Goal: Transaction & Acquisition: Purchase product/service

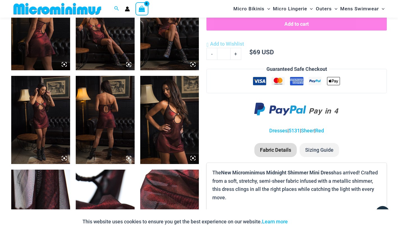
scroll to position [368, 0]
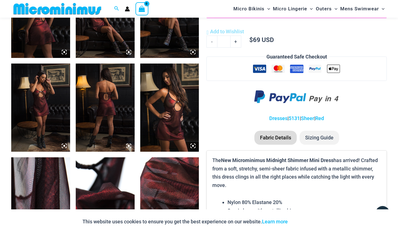
click at [45, 103] on img at bounding box center [40, 108] width 59 height 88
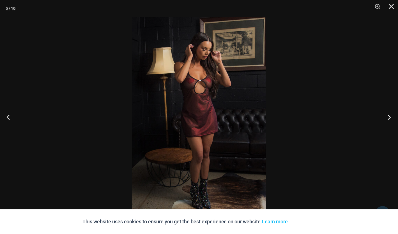
click at [392, 117] on button "Next" at bounding box center [387, 117] width 21 height 28
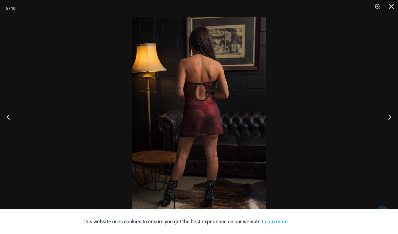
click at [354, 66] on div at bounding box center [199, 117] width 398 height 234
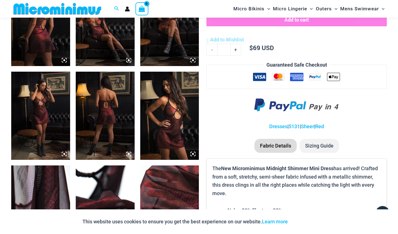
scroll to position [322, 0]
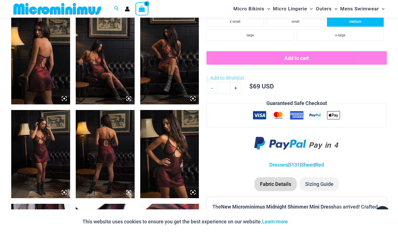
click at [360, 24] on li "medium" at bounding box center [354, 21] width 57 height 11
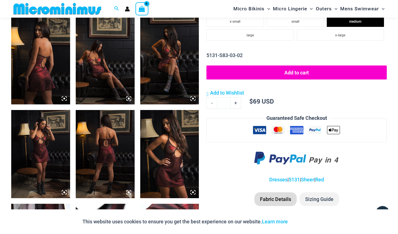
click at [288, 73] on button "Add to cart" at bounding box center [296, 73] width 180 height 14
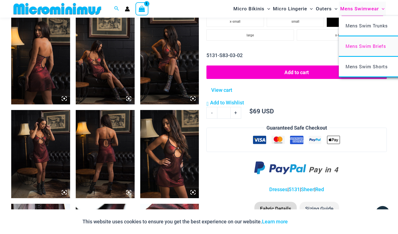
click at [360, 47] on span "Mens Swim Briefs" at bounding box center [365, 46] width 40 height 6
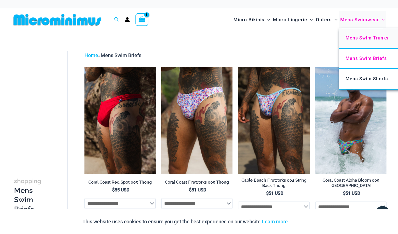
click at [371, 37] on span "Mens Swim Trunks" at bounding box center [366, 37] width 43 height 5
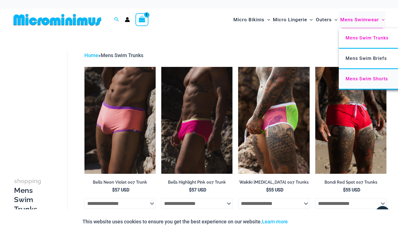
click at [369, 76] on span "Mens Swim Shorts" at bounding box center [366, 78] width 42 height 5
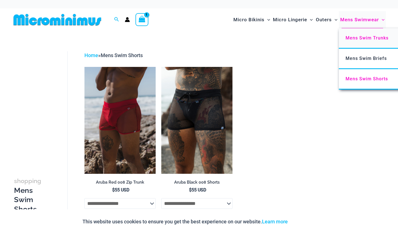
click at [371, 38] on span "Mens Swim Trunks" at bounding box center [366, 37] width 43 height 5
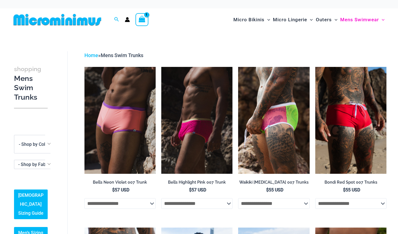
click at [372, 21] on span "Mens Swimwear" at bounding box center [359, 20] width 39 height 14
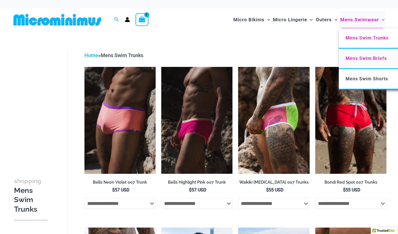
click at [373, 60] on span "Mens Swim Briefs" at bounding box center [365, 58] width 41 height 5
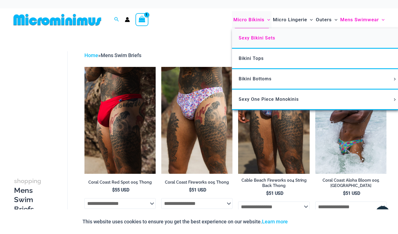
click at [247, 34] on link "Sexy Bikini Sets" at bounding box center [315, 38] width 167 height 20
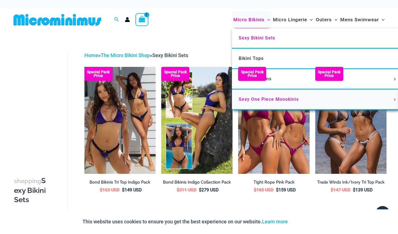
click at [275, 101] on span "Sexy One Piece Monokinis" at bounding box center [268, 99] width 60 height 5
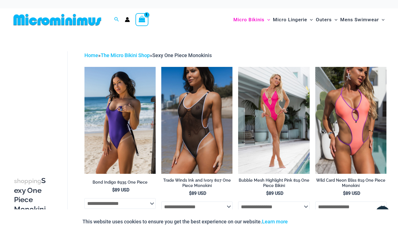
click at [143, 20] on icon "View Shopping Cart, 1 items" at bounding box center [142, 19] width 6 height 6
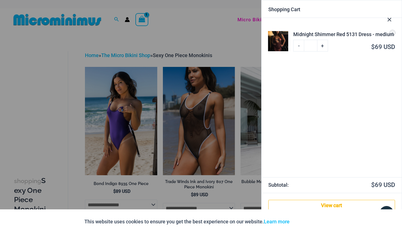
click at [208, 36] on div at bounding box center [201, 117] width 402 height 234
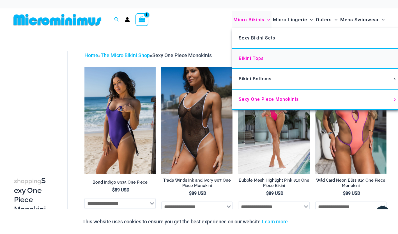
click at [247, 57] on span "Bikini Tops" at bounding box center [250, 58] width 25 height 5
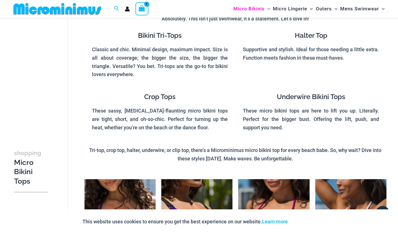
scroll to position [43, 0]
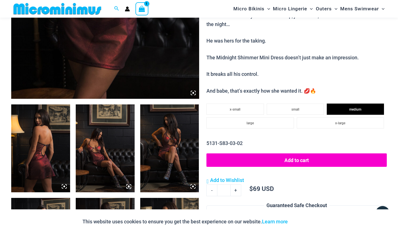
scroll to position [182, 0]
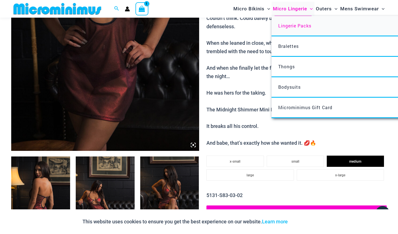
click at [295, 26] on span "Lingerie Packs" at bounding box center [294, 26] width 33 height 6
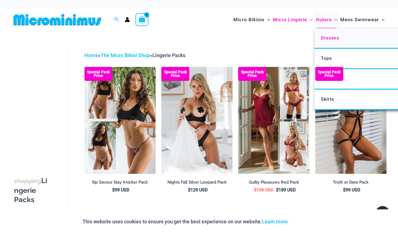
click at [326, 39] on span "Dresses" at bounding box center [330, 37] width 18 height 5
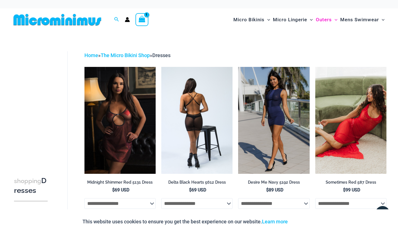
click at [184, 107] on img at bounding box center [196, 120] width 71 height 107
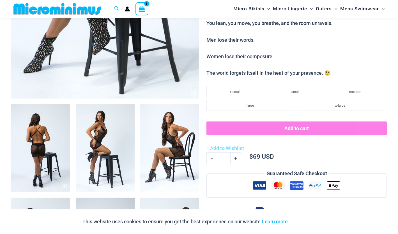
scroll to position [275, 0]
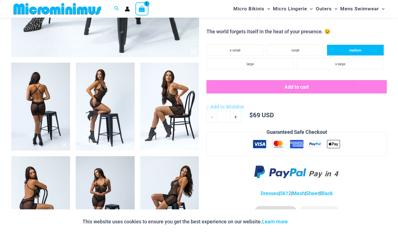
click at [364, 49] on li "medium" at bounding box center [354, 50] width 57 height 11
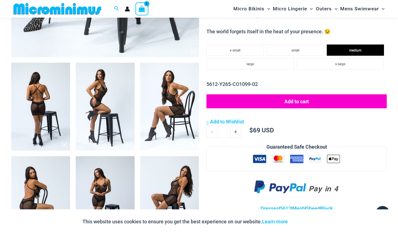
click at [297, 100] on button "Add to cart" at bounding box center [296, 101] width 180 height 14
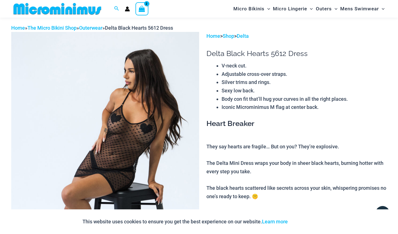
scroll to position [0, 0]
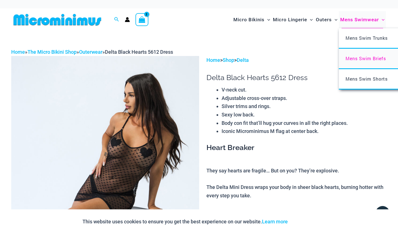
click at [363, 58] on span "Mens Swim Briefs" at bounding box center [365, 58] width 40 height 6
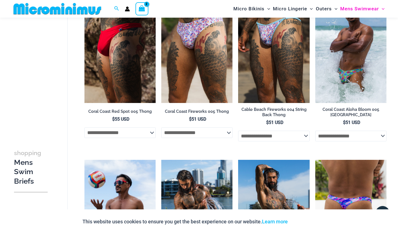
scroll to position [43, 0]
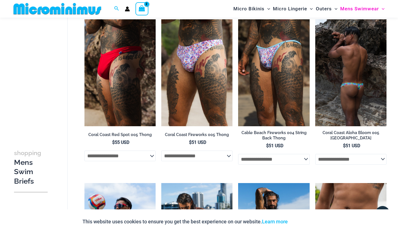
click at [353, 76] on img at bounding box center [350, 72] width 71 height 107
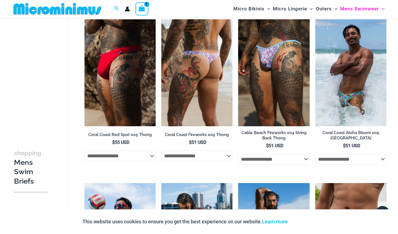
click at [220, 69] on img at bounding box center [196, 72] width 71 height 107
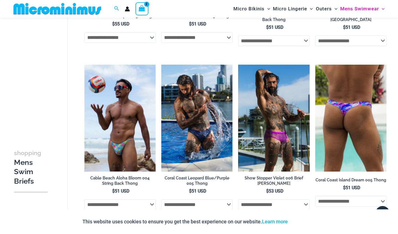
scroll to position [183, 0]
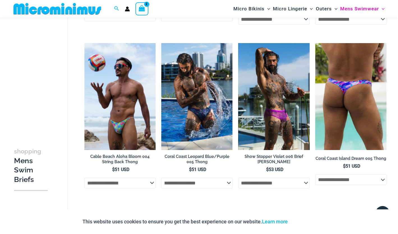
click at [362, 106] on img at bounding box center [350, 96] width 71 height 107
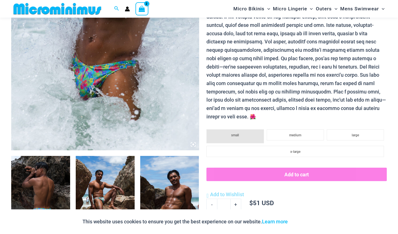
scroll to position [182, 0]
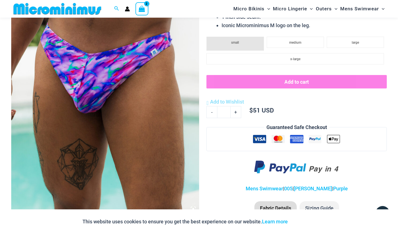
scroll to position [135, 0]
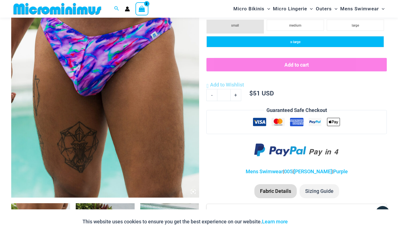
click at [344, 46] on li "x-large" at bounding box center [294, 41] width 177 height 11
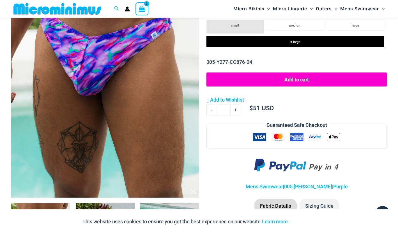
click at [303, 80] on button "Add to cart" at bounding box center [296, 80] width 180 height 14
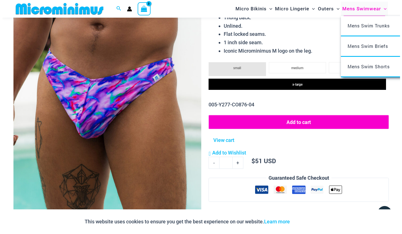
scroll to position [0, 0]
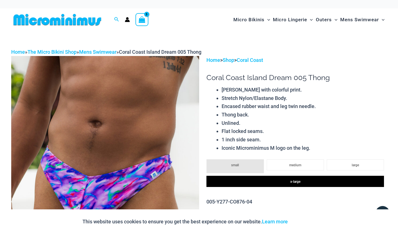
click at [141, 20] on icon "View Shopping Cart, 3 items" at bounding box center [142, 20] width 6 height 6
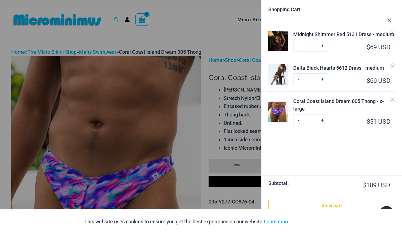
click at [273, 42] on img at bounding box center [278, 41] width 20 height 20
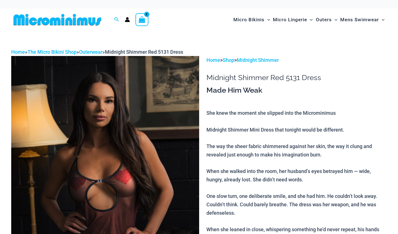
select select
